Goal: Task Accomplishment & Management: Use online tool/utility

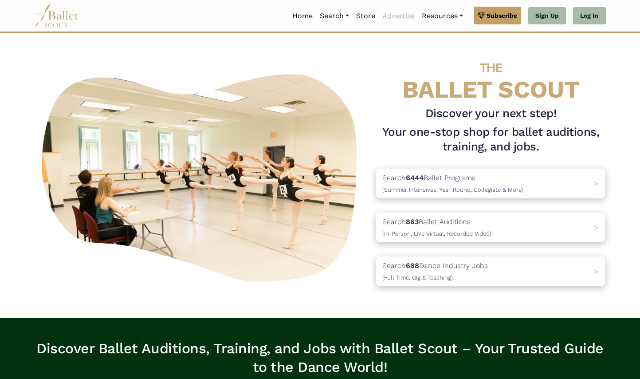
click at [400, 17] on link "Advertise" at bounding box center [398, 16] width 39 height 19
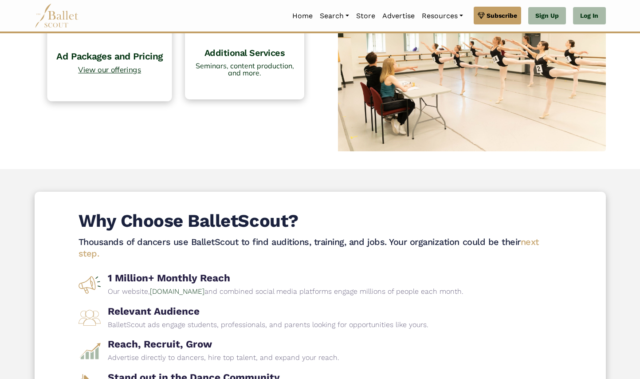
scroll to position [114, 0]
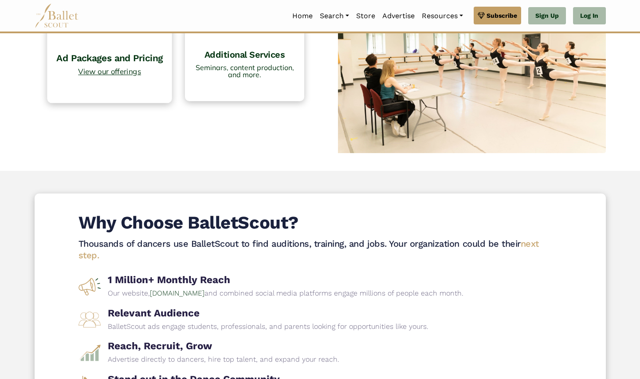
click at [140, 81] on link "Ad Packages and Pricing View our offerings" at bounding box center [109, 63] width 125 height 79
